Goal: Information Seeking & Learning: Find specific fact

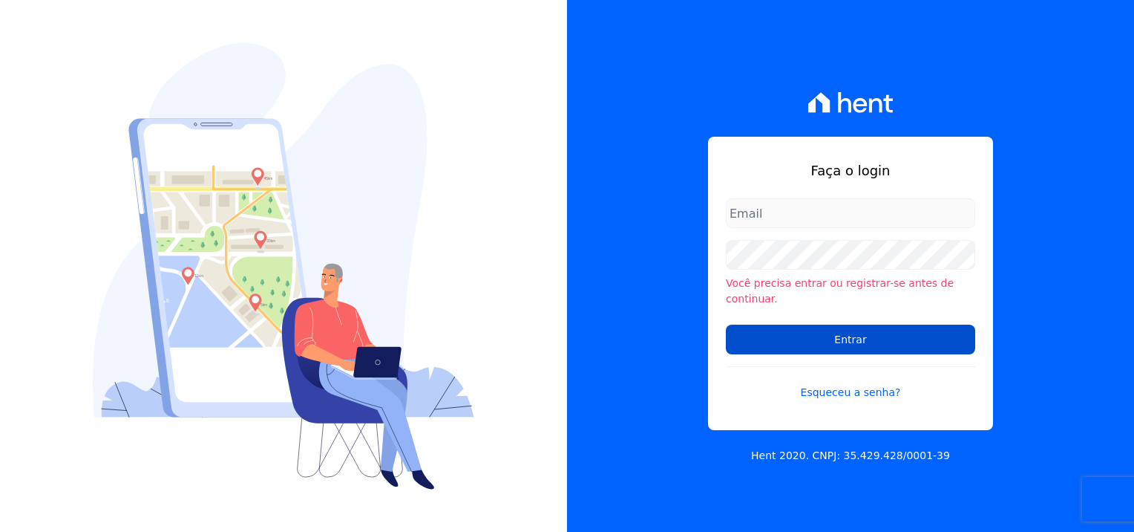
type input "natalia.alves@e-arke.com"
click at [895, 338] on input "Entrar" at bounding box center [850, 339] width 249 height 30
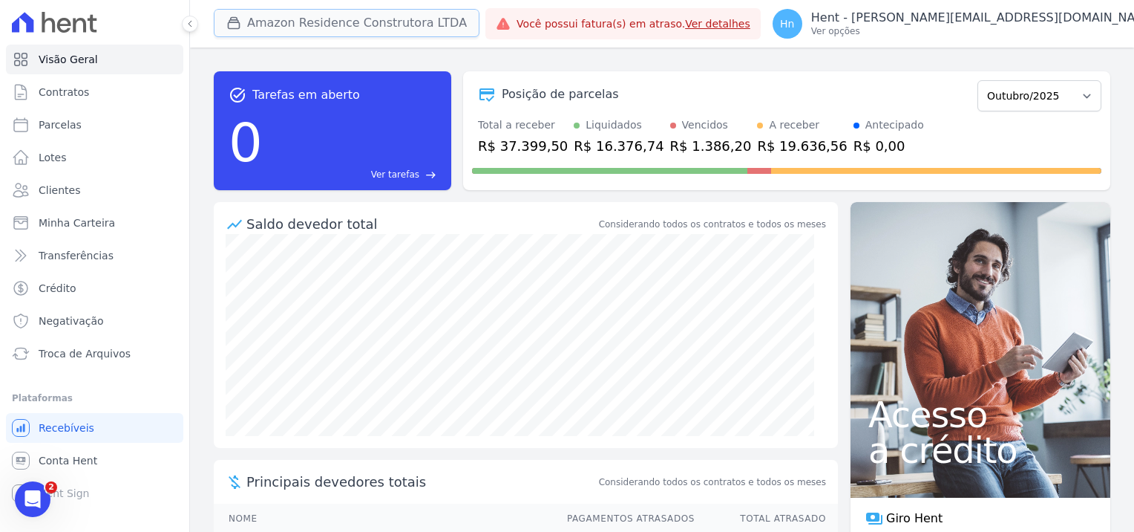
click at [377, 21] on button "Amazon Residence Construtora LTDA" at bounding box center [347, 23] width 266 height 28
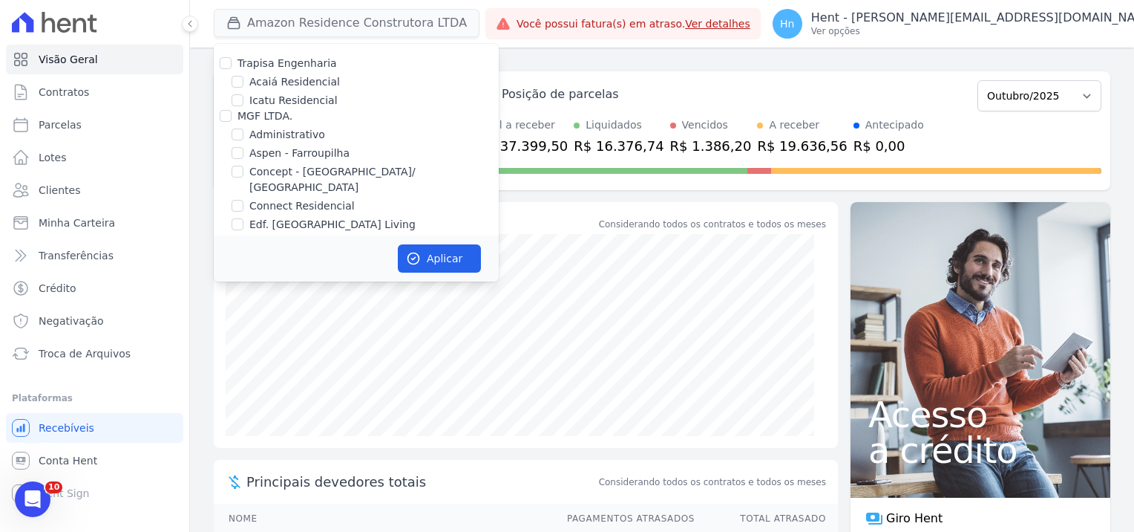
scroll to position [3275, 0]
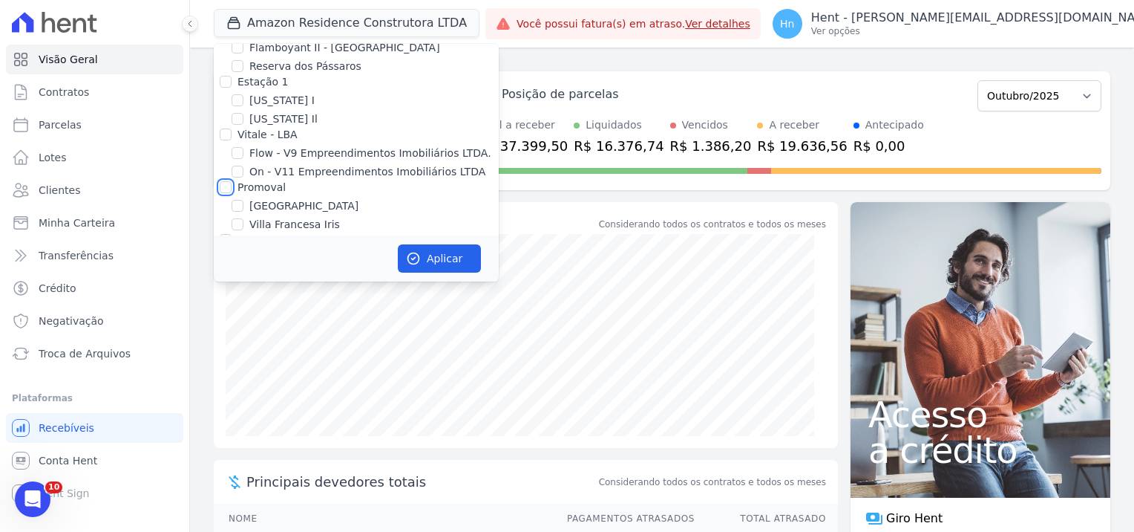
click at [226, 181] on input "Promoval" at bounding box center [226, 187] width 12 height 12
checkbox input "true"
click at [435, 264] on button "Aplicar" at bounding box center [439, 258] width 83 height 28
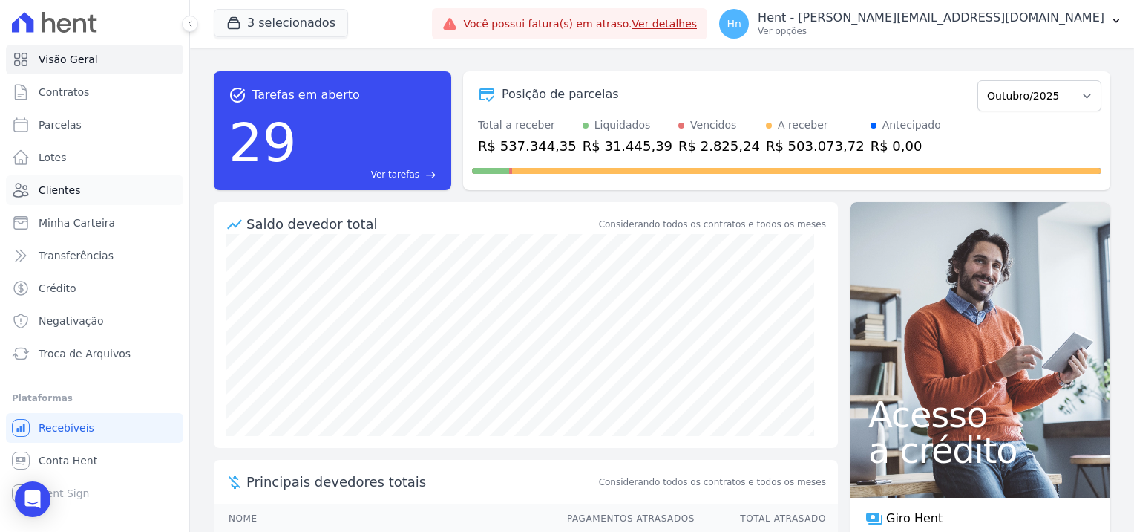
click at [76, 199] on link "Clientes" at bounding box center [94, 190] width 177 height 30
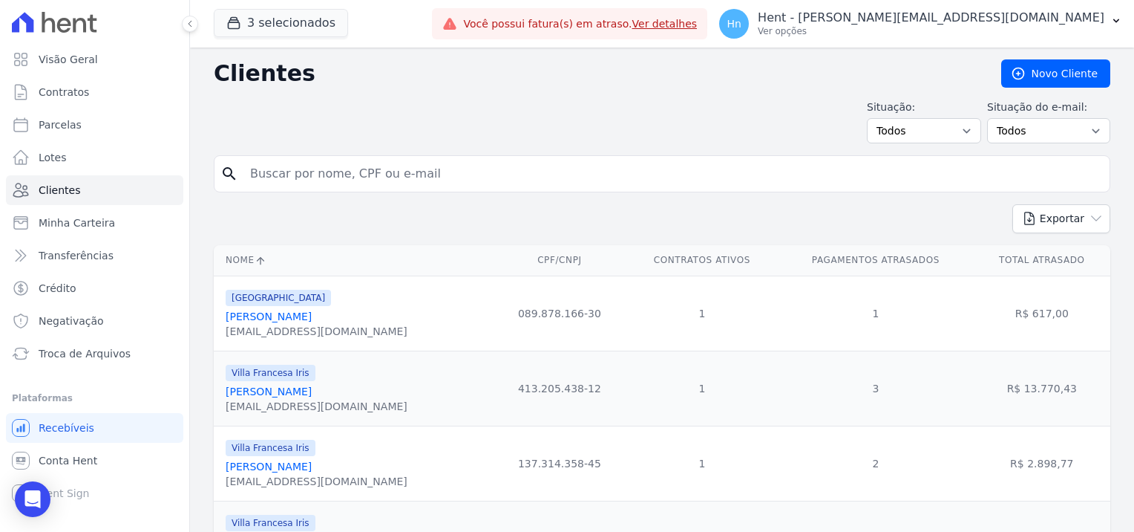
click at [288, 169] on input "search" at bounding box center [672, 174] width 863 height 30
paste input "[PERSON_NAME]"
type input "[PERSON_NAME]"
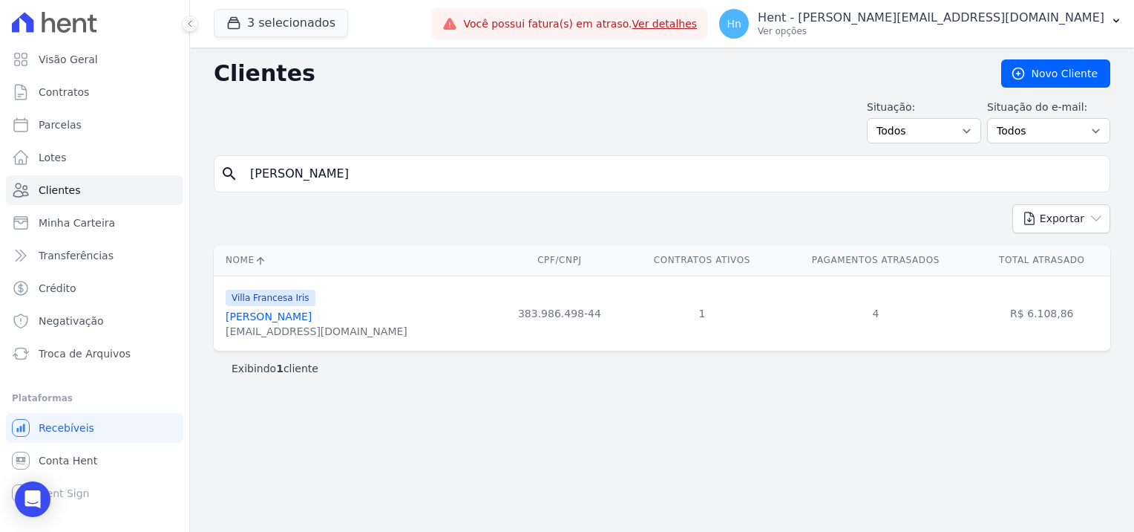
click at [312, 321] on link "[PERSON_NAME]" at bounding box center [269, 316] width 86 height 12
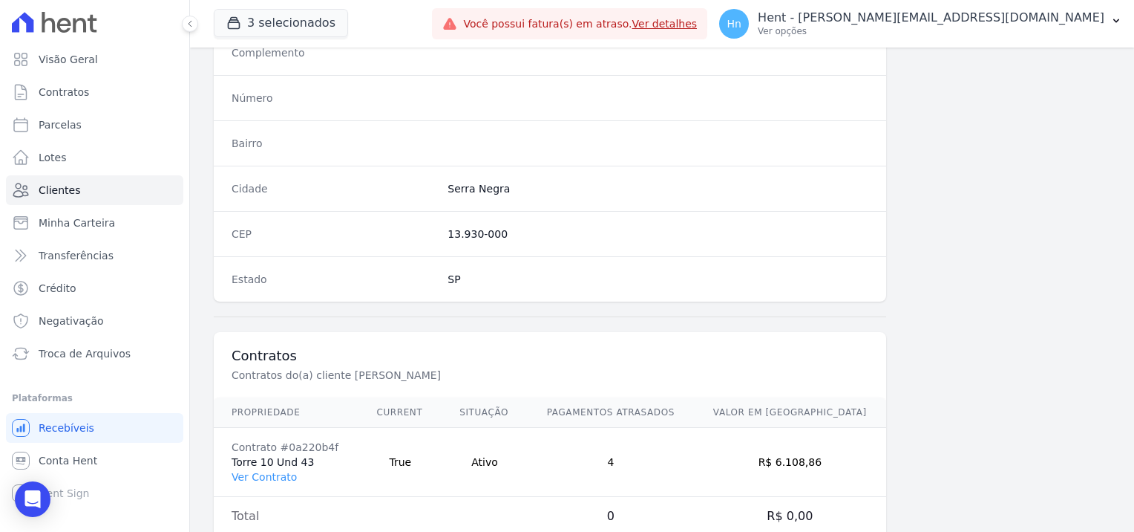
scroll to position [852, 0]
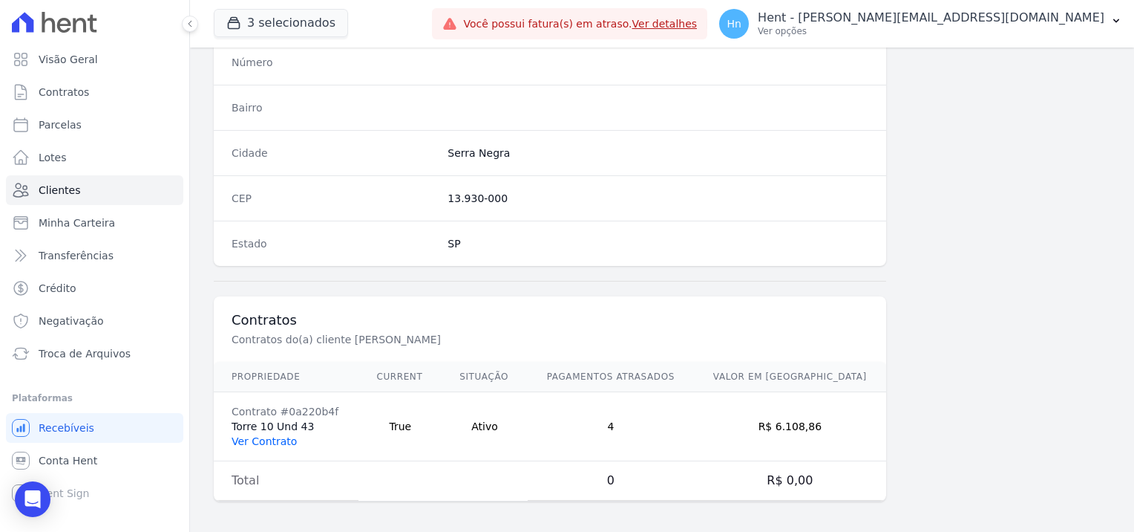
click at [256, 439] on link "Ver Contrato" at bounding box center [264, 441] width 65 height 12
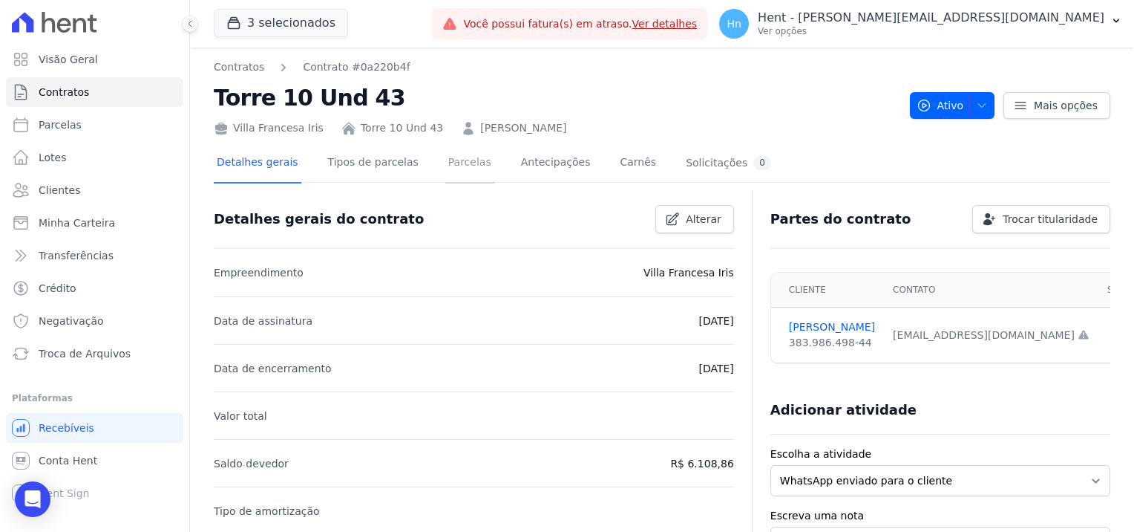
click at [445, 160] on link "Parcelas" at bounding box center [469, 163] width 49 height 39
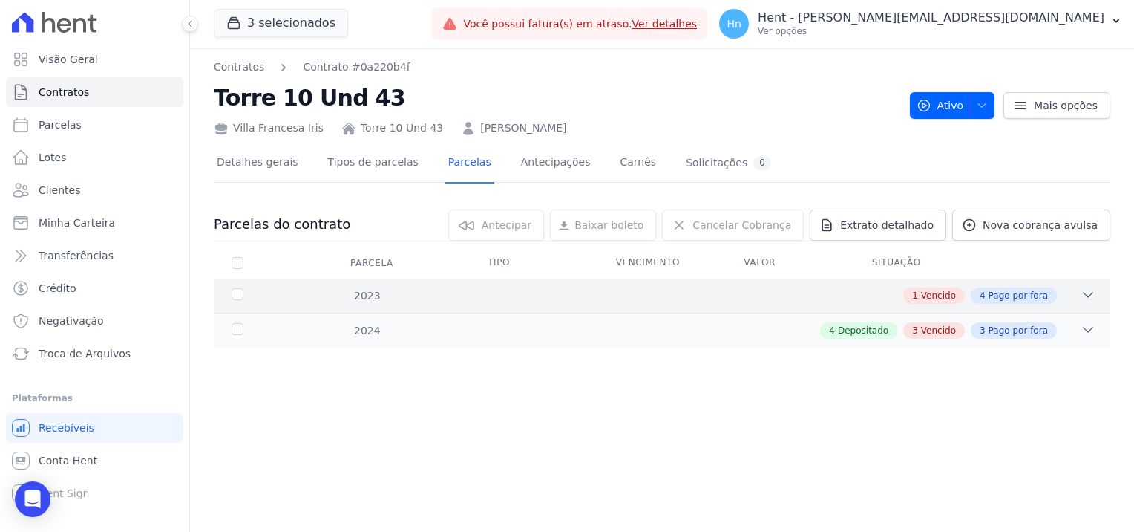
click at [1087, 292] on icon at bounding box center [1088, 294] width 15 height 15
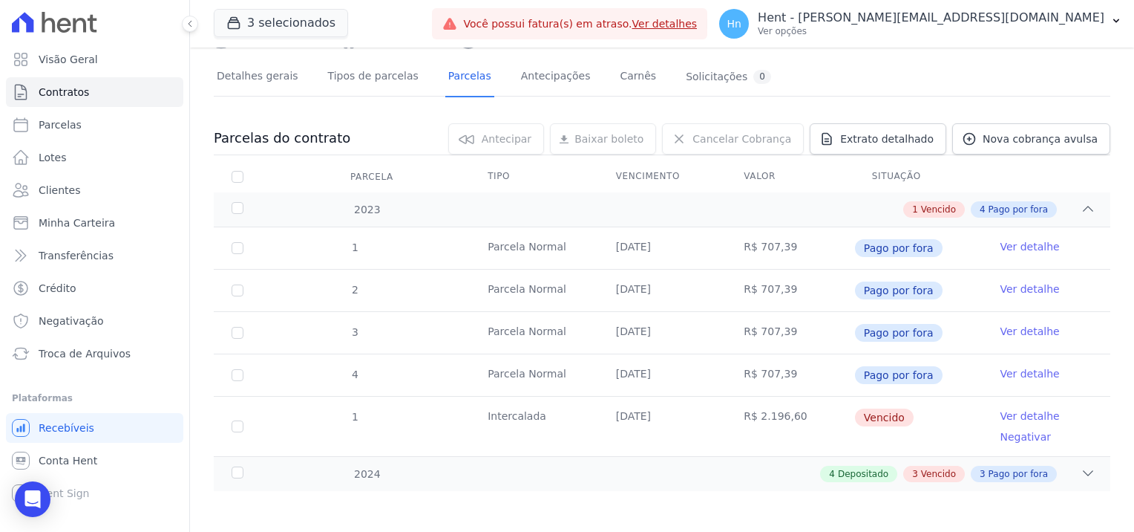
scroll to position [88, 0]
click at [931, 475] on span "Vencido" at bounding box center [938, 471] width 35 height 13
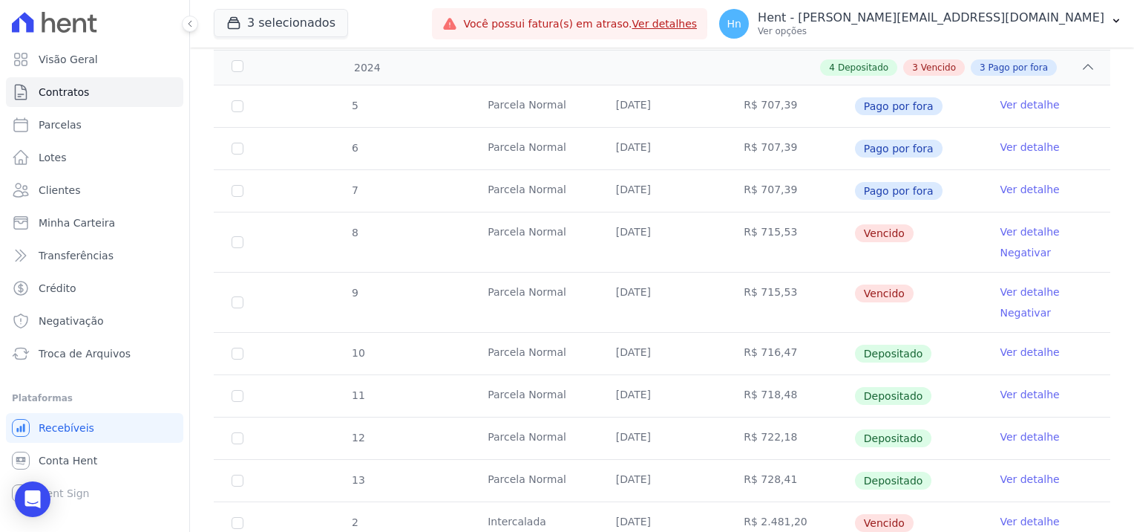
scroll to position [545, 0]
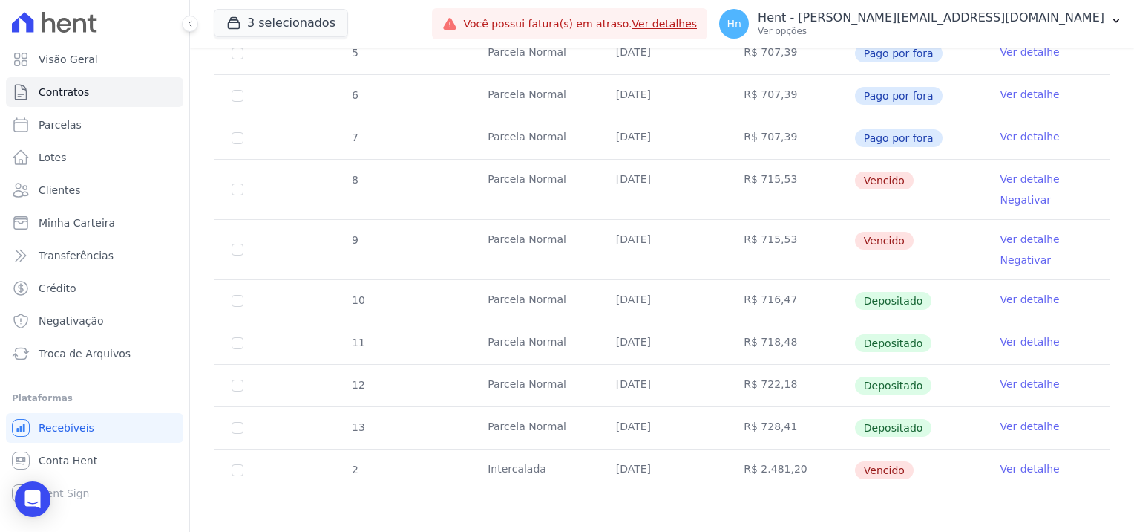
drag, startPoint x: 787, startPoint y: 472, endPoint x: 741, endPoint y: 463, distance: 46.9
click at [741, 463] on td "R$ 2.481,20" at bounding box center [790, 470] width 128 height 42
click at [736, 463] on td "R$ 2.481,20" at bounding box center [790, 470] width 128 height 42
copy td "R$ 2.481,20"
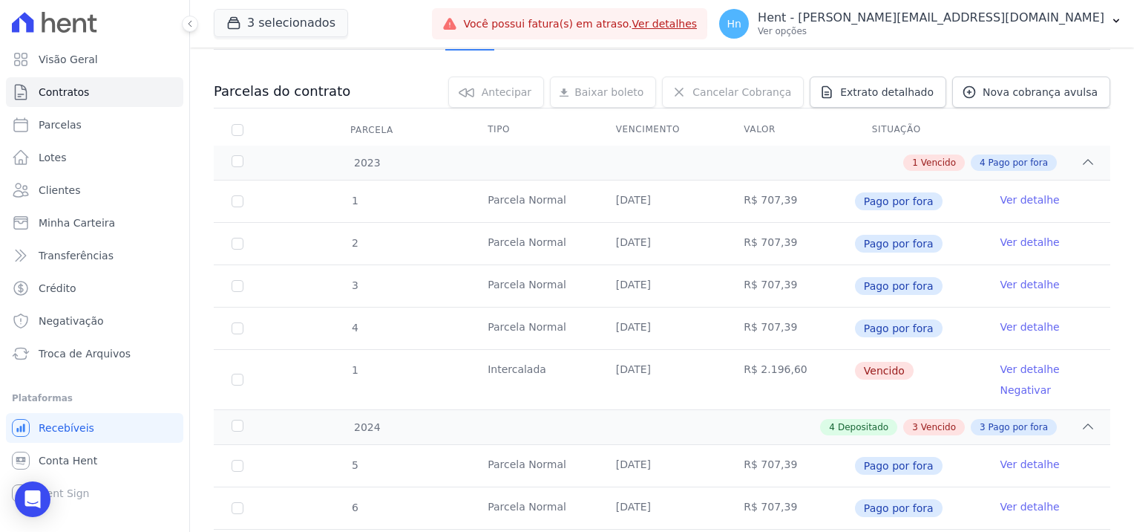
scroll to position [0, 0]
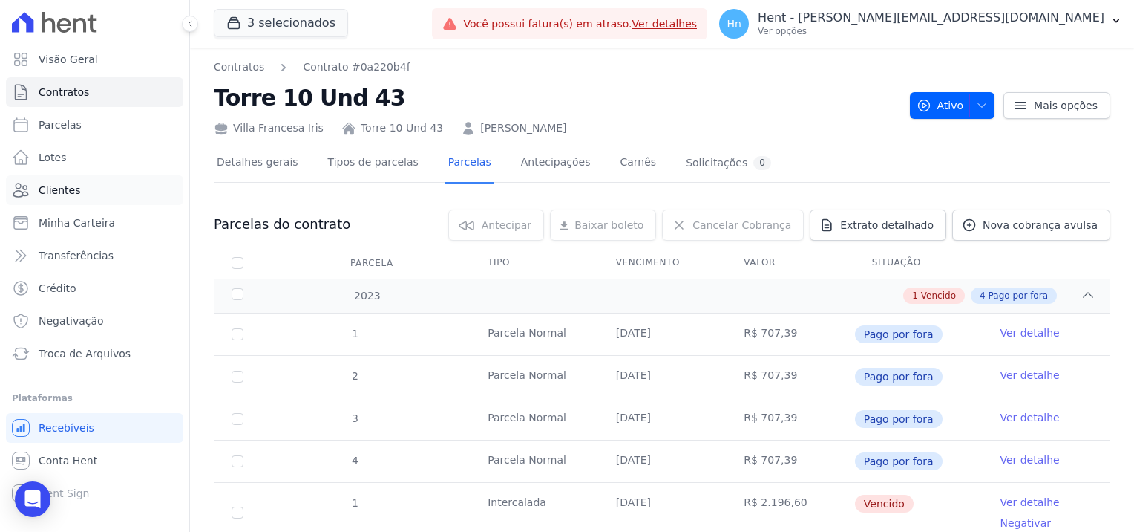
click at [73, 191] on span "Clientes" at bounding box center [60, 190] width 42 height 15
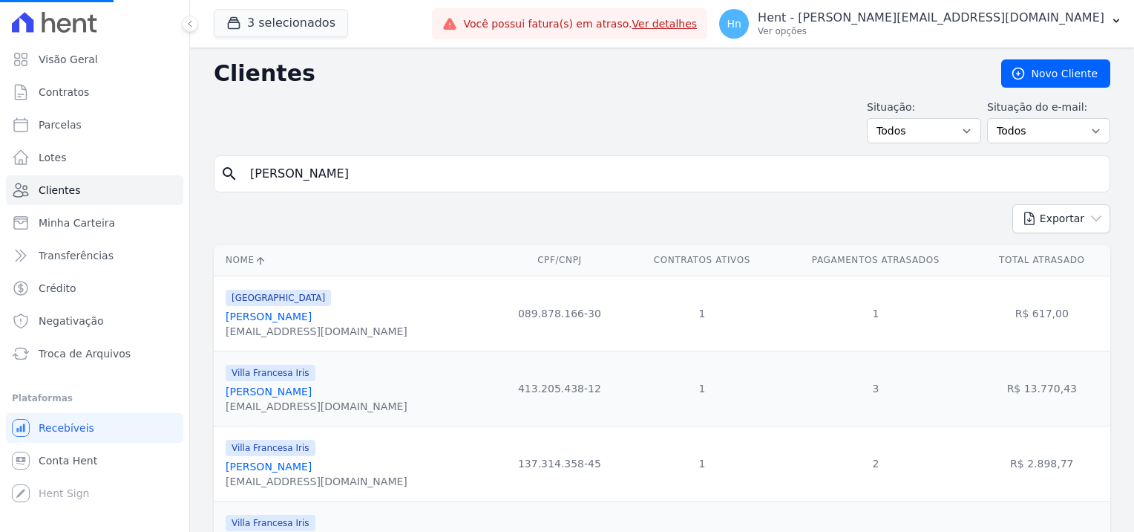
click at [489, 192] on form "search [PERSON_NAME]" at bounding box center [662, 179] width 897 height 49
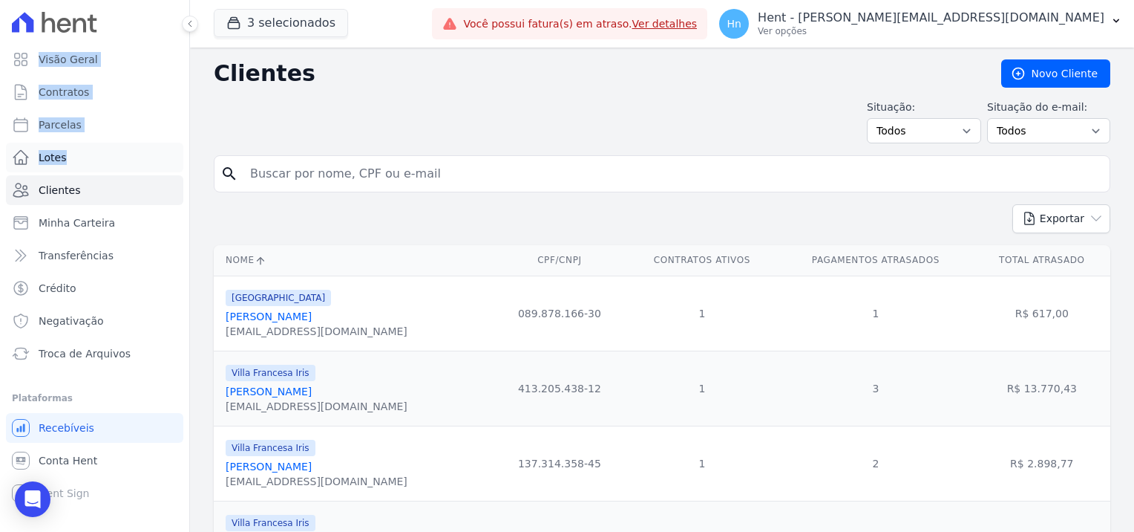
drag, startPoint x: 462, startPoint y: 181, endPoint x: 178, endPoint y: 169, distance: 283.8
click at [322, 180] on input "search" at bounding box center [672, 174] width 863 height 30
paste input "[PERSON_NAME]"
type input "[PERSON_NAME]"
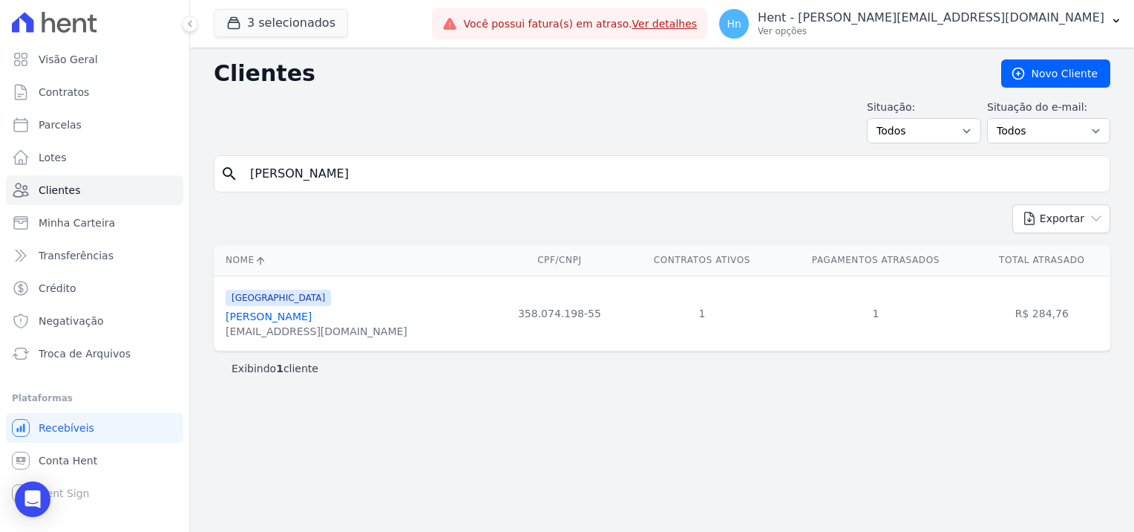
click at [312, 316] on link "[PERSON_NAME]" at bounding box center [269, 316] width 86 height 12
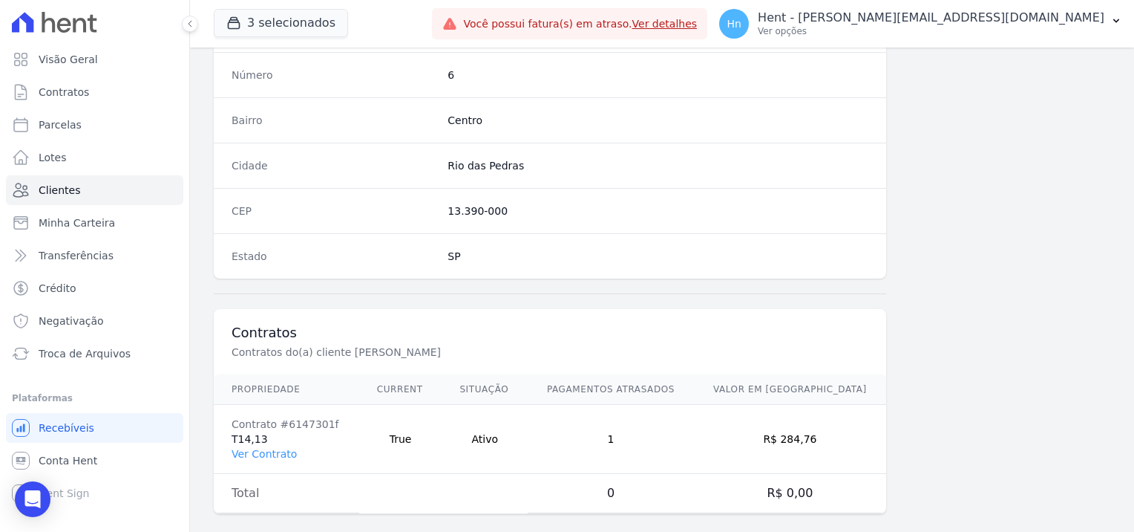
scroll to position [852, 0]
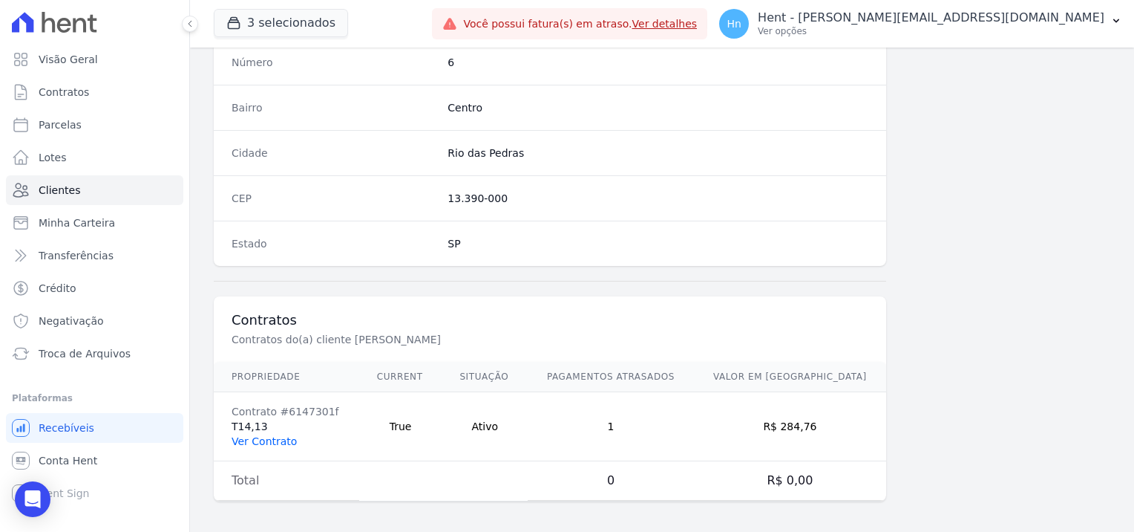
click at [264, 435] on link "Ver Contrato" at bounding box center [264, 441] width 65 height 12
click at [266, 436] on link "Ver Contrato" at bounding box center [264, 441] width 65 height 12
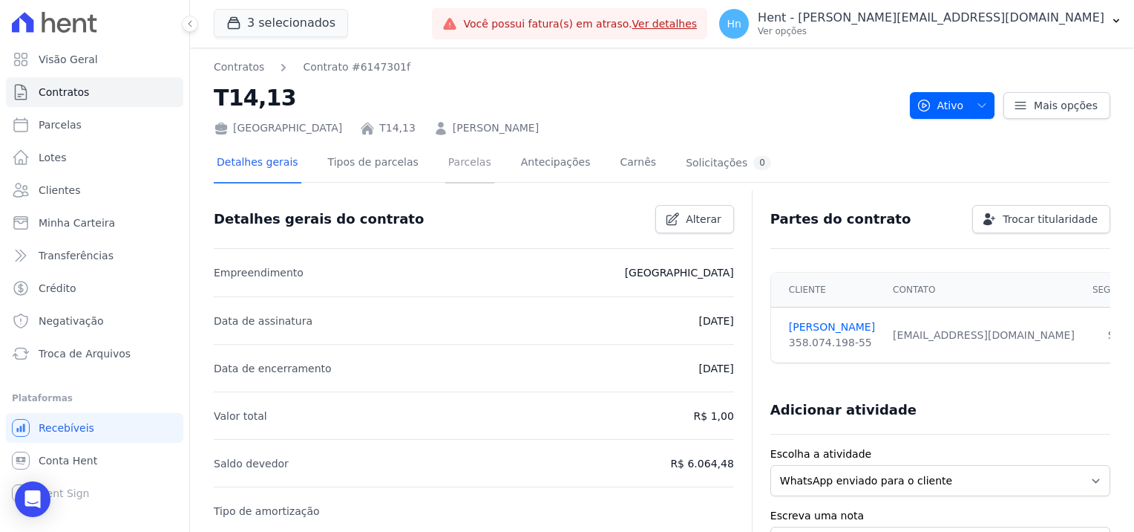
click at [460, 162] on link "Parcelas" at bounding box center [469, 163] width 49 height 39
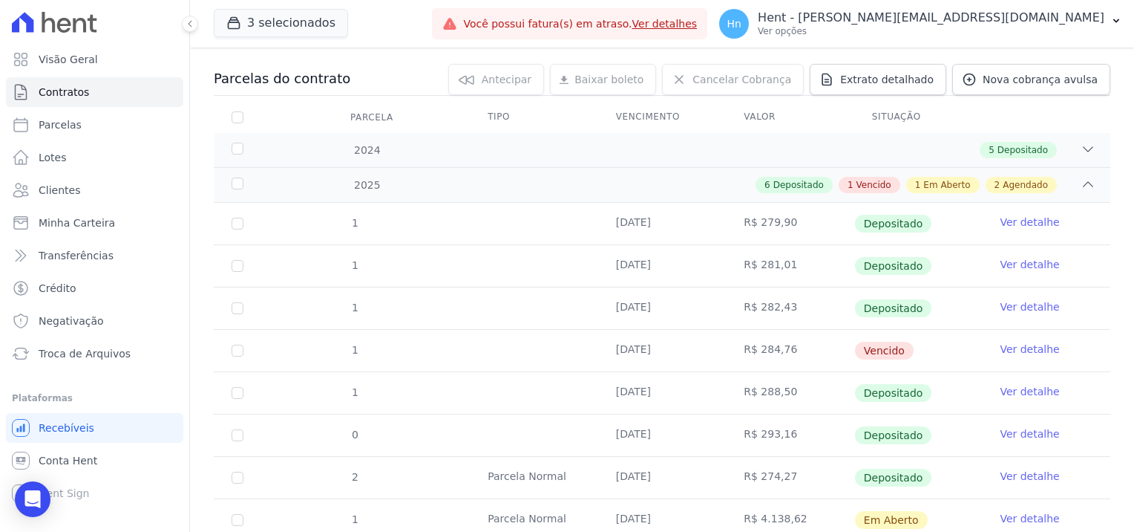
scroll to position [19, 0]
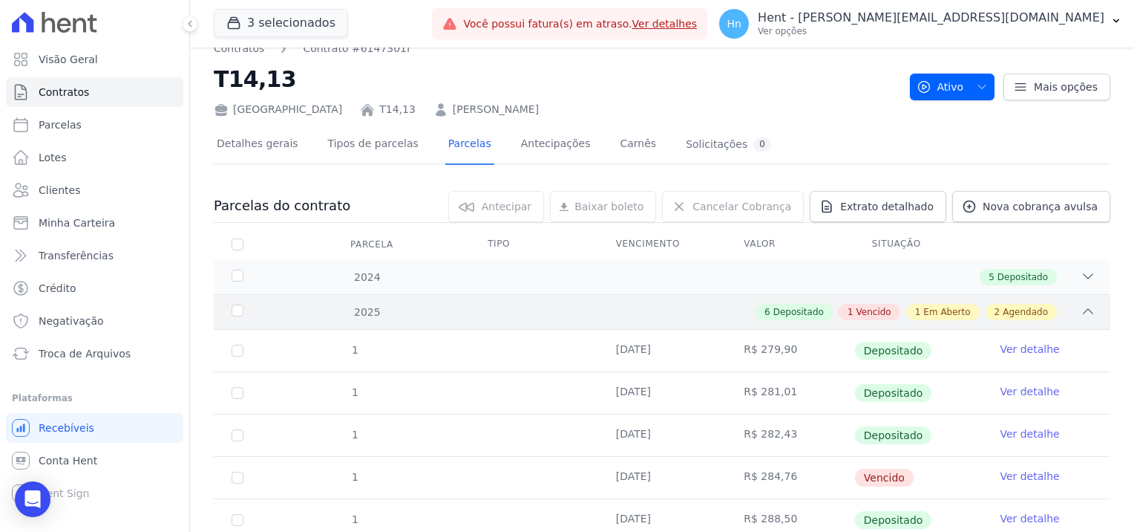
click at [863, 310] on span "Vencido" at bounding box center [874, 311] width 35 height 13
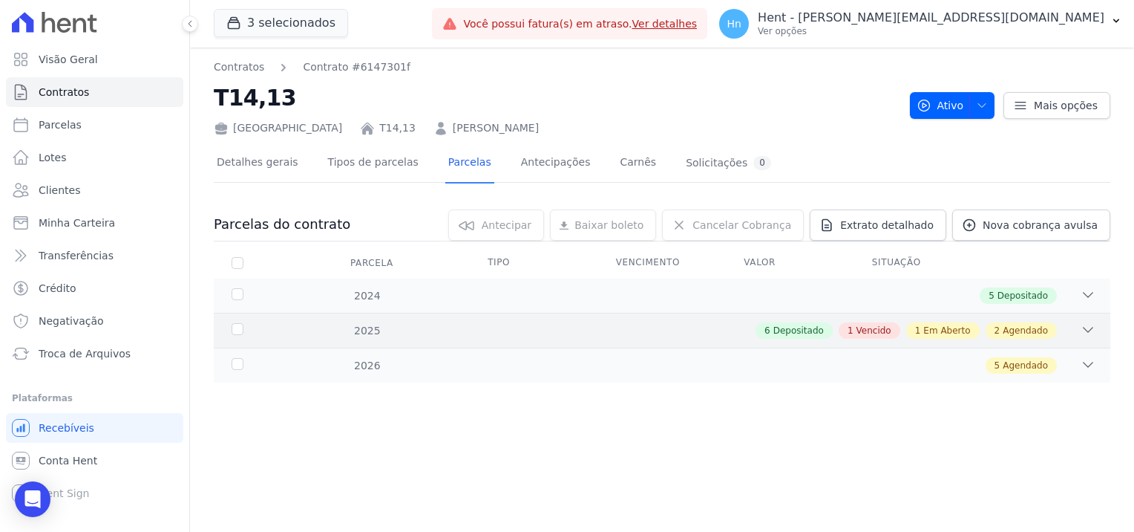
click at [882, 322] on div "1 Vencido" at bounding box center [870, 330] width 62 height 16
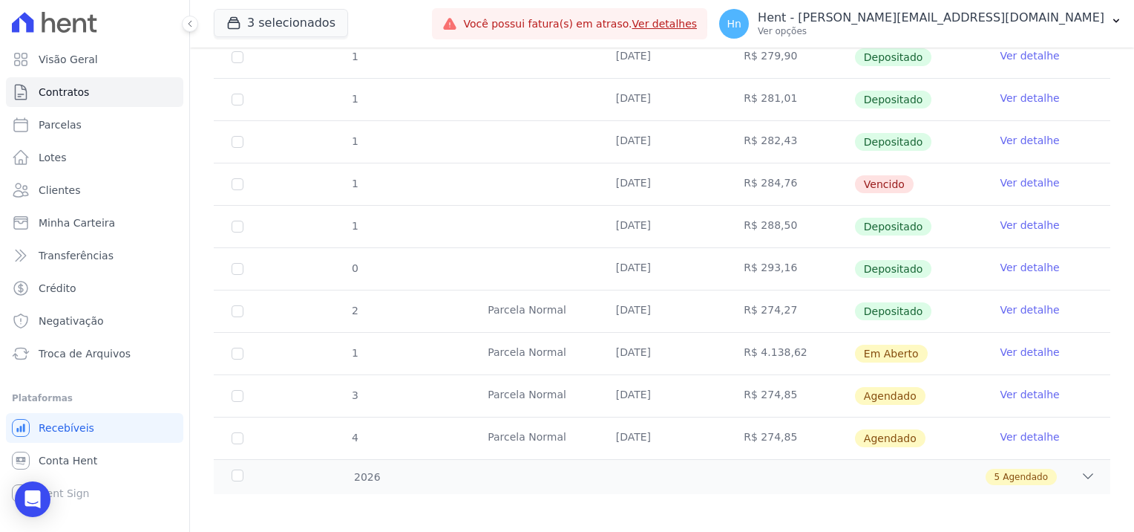
scroll to position [316, 0]
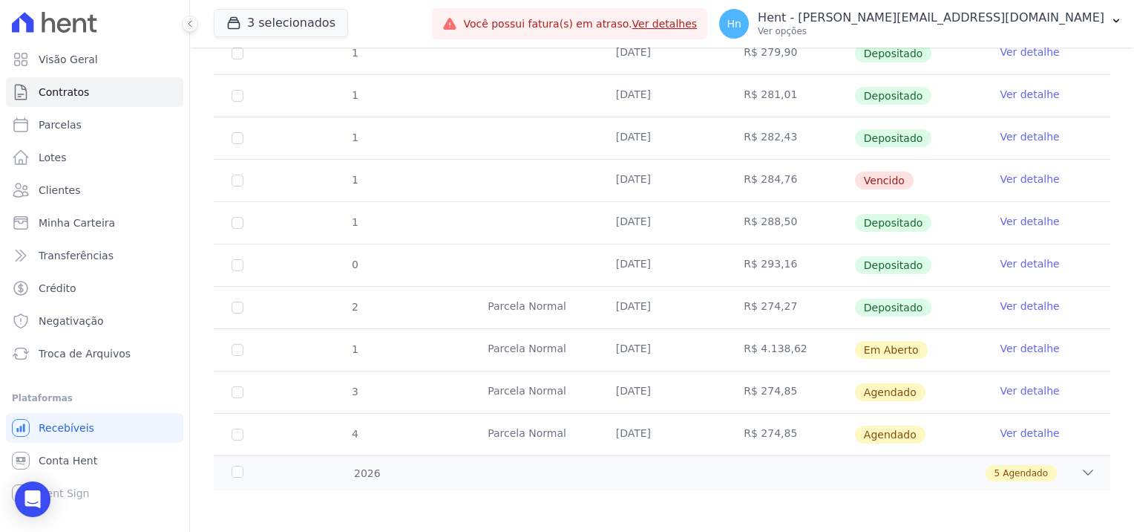
drag, startPoint x: 603, startPoint y: 347, endPoint x: 834, endPoint y: 346, distance: 231.6
click at [834, 346] on tr "1 [GEOGRAPHIC_DATA] [DATE] R$ 4.138,62 Em [GEOGRAPHIC_DATA] Ver detalhe" at bounding box center [662, 349] width 897 height 42
click at [777, 350] on td "R$ 4.138,62" at bounding box center [790, 350] width 128 height 42
drag, startPoint x: 799, startPoint y: 350, endPoint x: 742, endPoint y: 349, distance: 56.4
click at [742, 349] on td "R$ 4.138,62" at bounding box center [790, 350] width 128 height 42
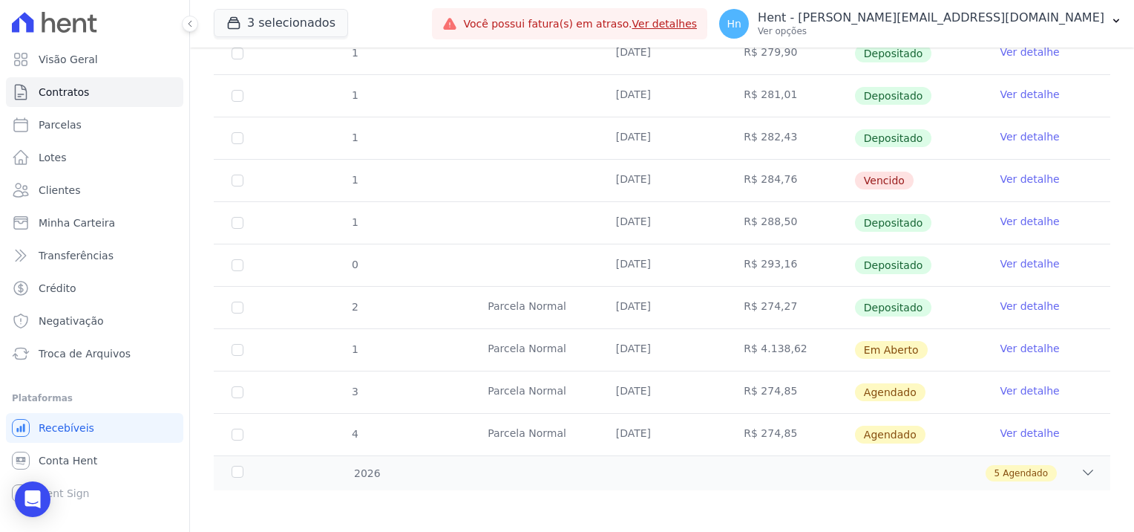
drag, startPoint x: 742, startPoint y: 349, endPoint x: 800, endPoint y: 356, distance: 57.6
click at [800, 356] on td "R$ 4.138,62" at bounding box center [790, 350] width 128 height 42
click at [544, 387] on td "Parcela Normal" at bounding box center [534, 392] width 128 height 42
click at [573, 365] on td "Parcela Normal" at bounding box center [534, 350] width 128 height 42
drag, startPoint x: 315, startPoint y: 348, endPoint x: 683, endPoint y: 347, distance: 368.2
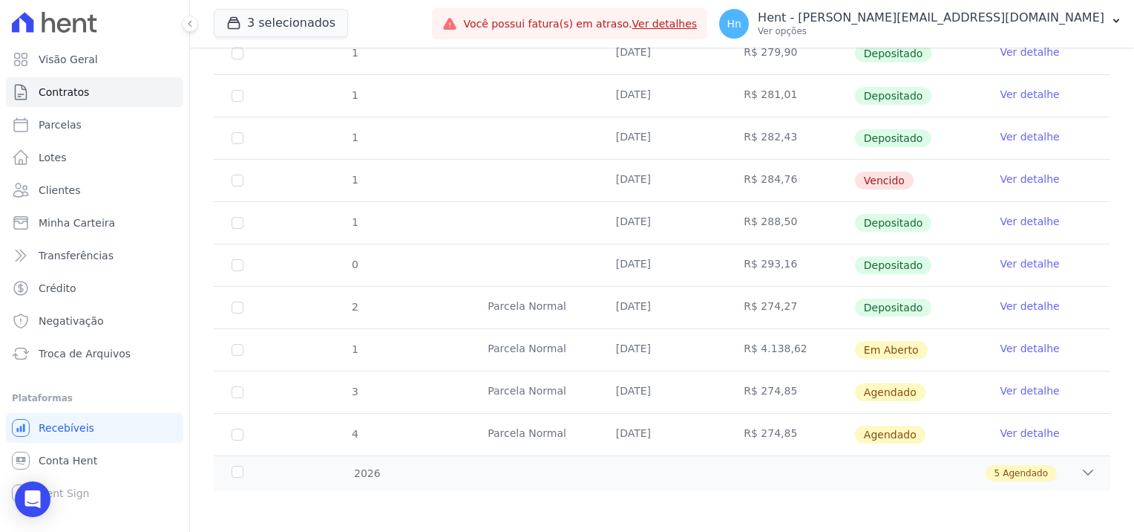
click at [683, 347] on tr "1 [GEOGRAPHIC_DATA] [DATE] R$ 4.138,62 Em [GEOGRAPHIC_DATA] Ver detalhe" at bounding box center [662, 349] width 897 height 42
drag, startPoint x: 1122, startPoint y: 325, endPoint x: 1137, endPoint y: 264, distance: 63.2
click at [1134, 264] on html "Visão Geral Contratos [GEOGRAPHIC_DATA] Lotes Clientes Minha Carteira Transferê…" at bounding box center [567, 266] width 1134 height 532
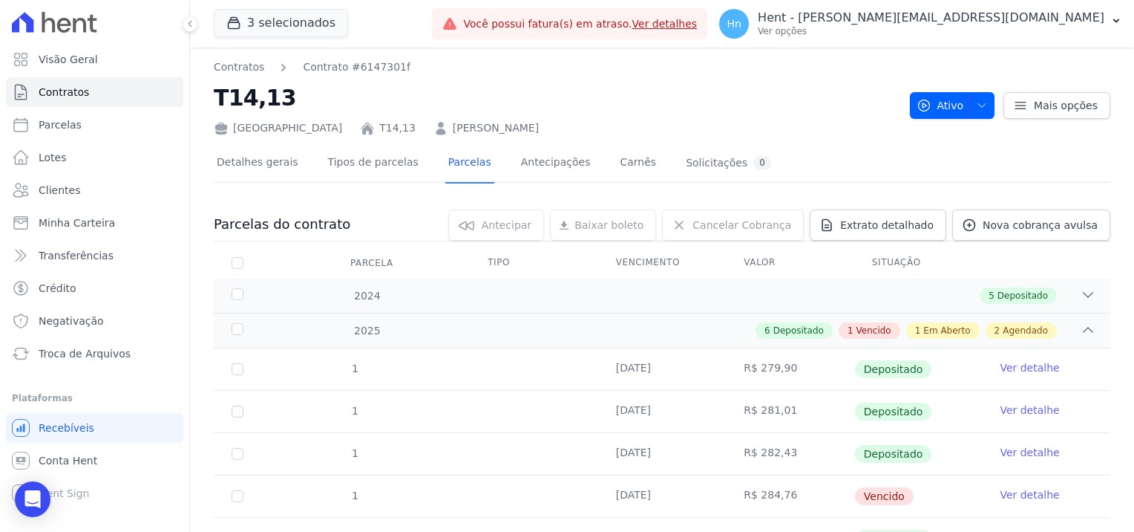
scroll to position [0, 0]
drag, startPoint x: 542, startPoint y: 125, endPoint x: 365, endPoint y: 117, distance: 176.8
click at [365, 117] on div "[GEOGRAPHIC_DATA] T14,13 [PERSON_NAME]" at bounding box center [556, 125] width 684 height 22
copy link "[PERSON_NAME]"
drag, startPoint x: 332, startPoint y: 126, endPoint x: 300, endPoint y: 128, distance: 32.0
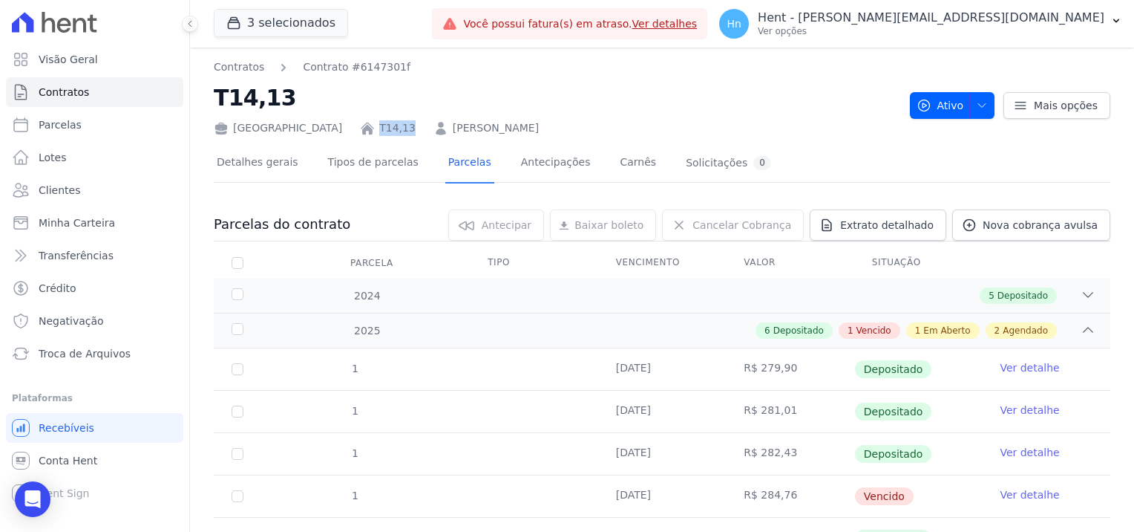
click at [300, 128] on div "[GEOGRAPHIC_DATA] T14,13 [PERSON_NAME]" at bounding box center [556, 125] width 684 height 22
copy link "T14,13"
drag, startPoint x: 260, startPoint y: 130, endPoint x: 237, endPoint y: 128, distance: 23.1
click at [237, 128] on div "[GEOGRAPHIC_DATA]" at bounding box center [278, 128] width 128 height 16
click at [232, 128] on div "[GEOGRAPHIC_DATA]" at bounding box center [278, 128] width 128 height 16
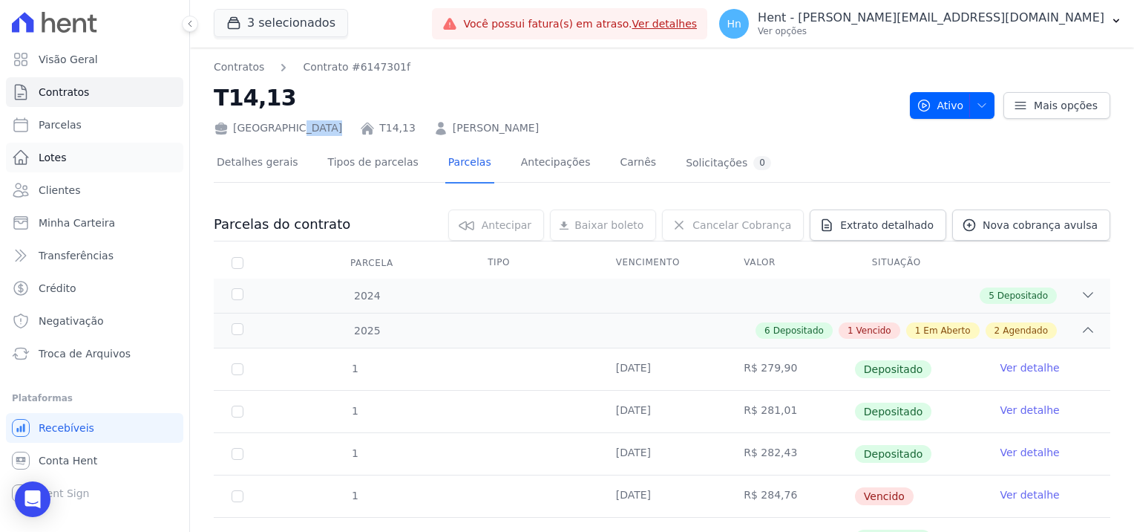
copy div "[GEOGRAPHIC_DATA]"
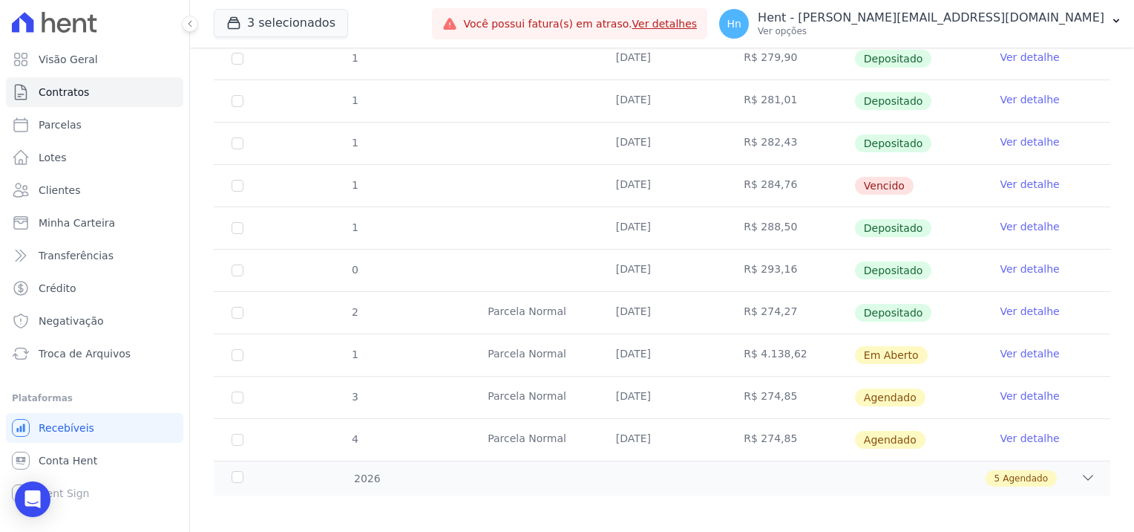
scroll to position [316, 0]
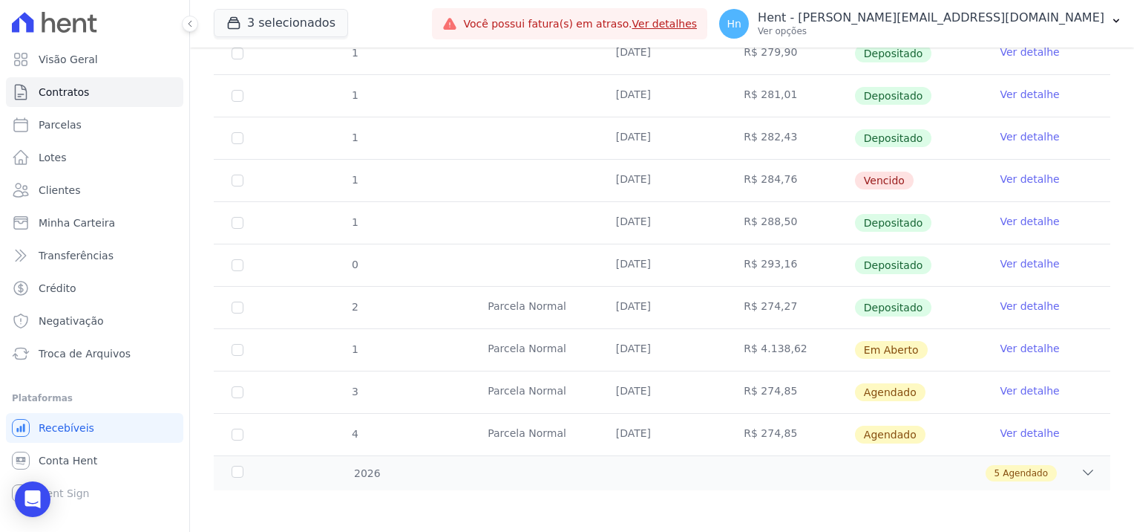
drag, startPoint x: 771, startPoint y: 344, endPoint x: 813, endPoint y: 344, distance: 41.6
click at [813, 344] on td "R$ 4.138,62" at bounding box center [790, 350] width 128 height 42
copy td "R$ 4.138,62"
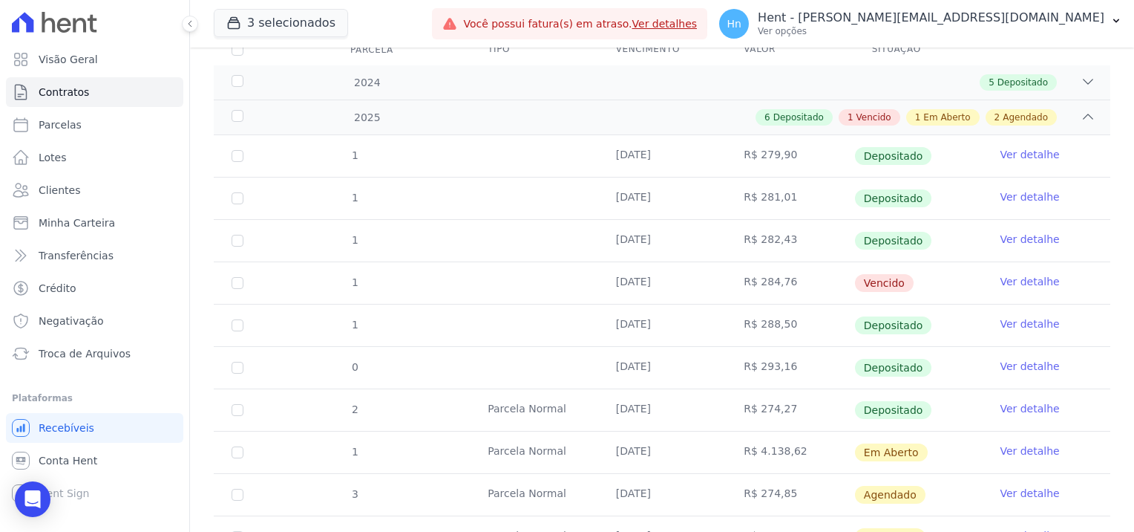
scroll to position [74, 0]
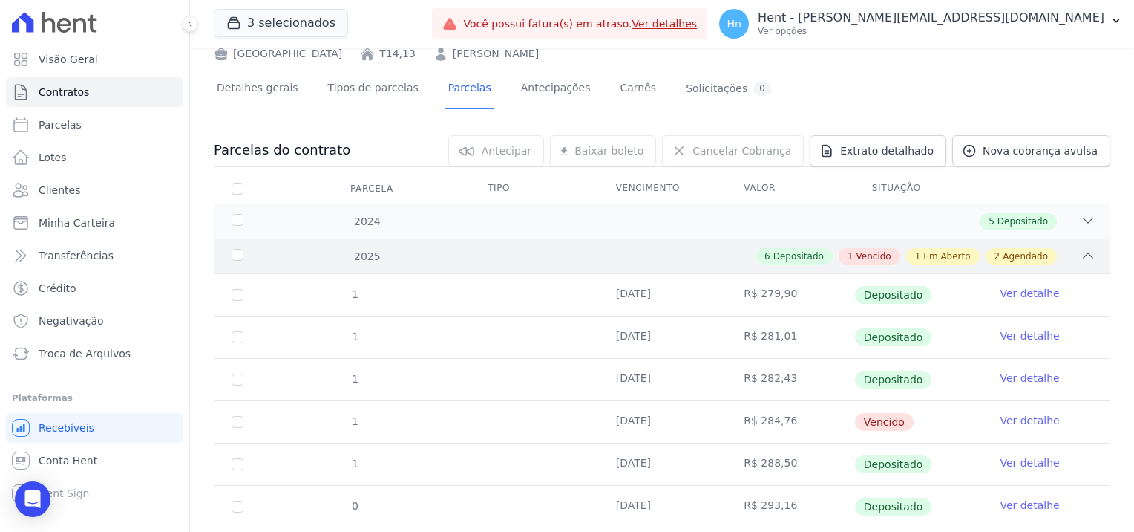
click at [1081, 255] on icon at bounding box center [1088, 255] width 15 height 15
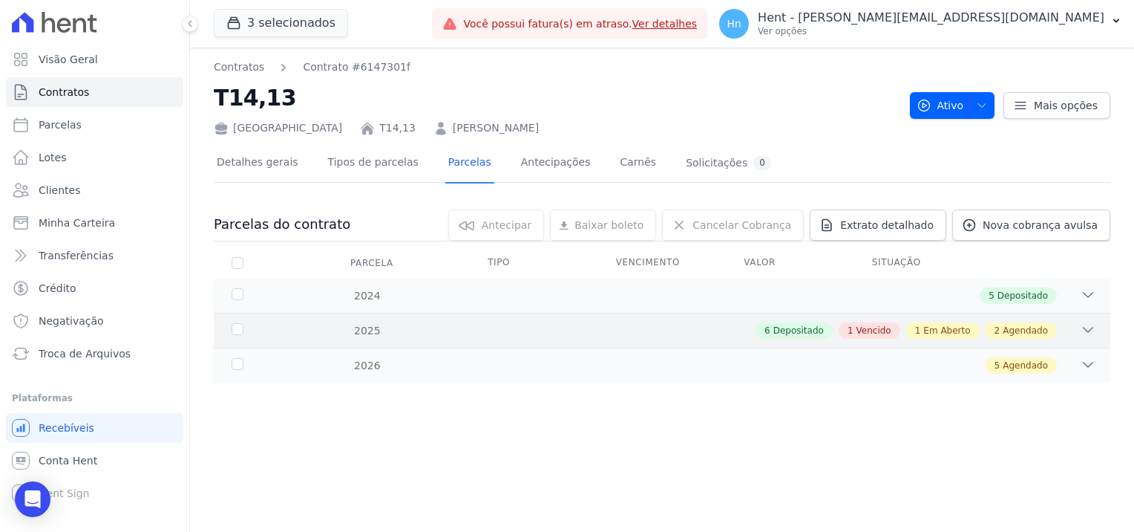
scroll to position [0, 0]
click at [1087, 327] on icon at bounding box center [1088, 329] width 15 height 15
